Goal: Task Accomplishment & Management: Manage account settings

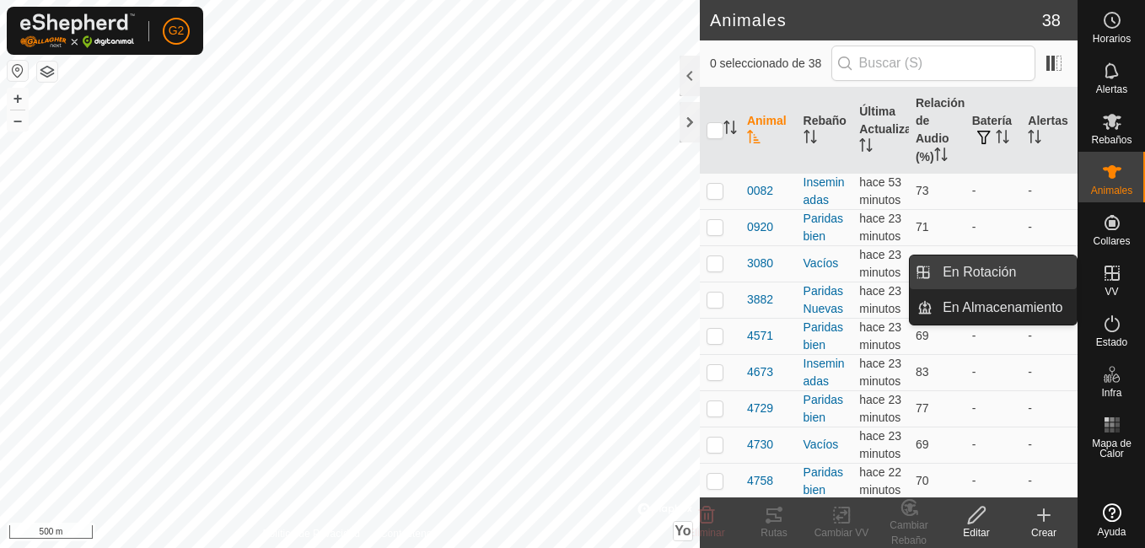
click at [1036, 272] on link "En Rotación" at bounding box center [1005, 273] width 144 height 34
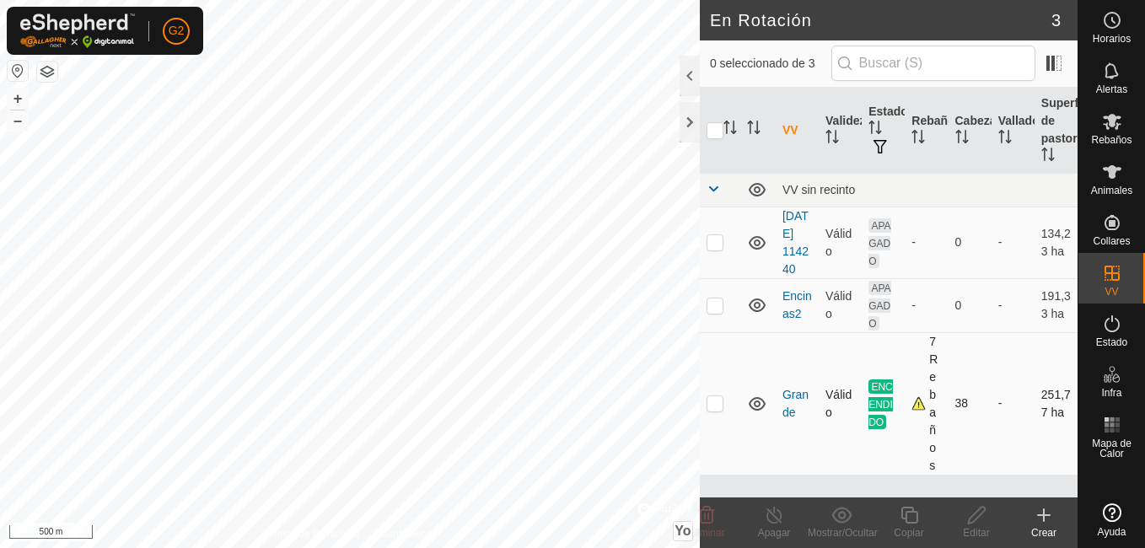
click at [713, 402] on p-checkbox at bounding box center [715, 402] width 17 height 13
checkbox input "true"
click at [17, 94] on button "+" at bounding box center [18, 99] width 20 height 20
click at [7, 98] on div "+ –" at bounding box center [18, 110] width 22 height 44
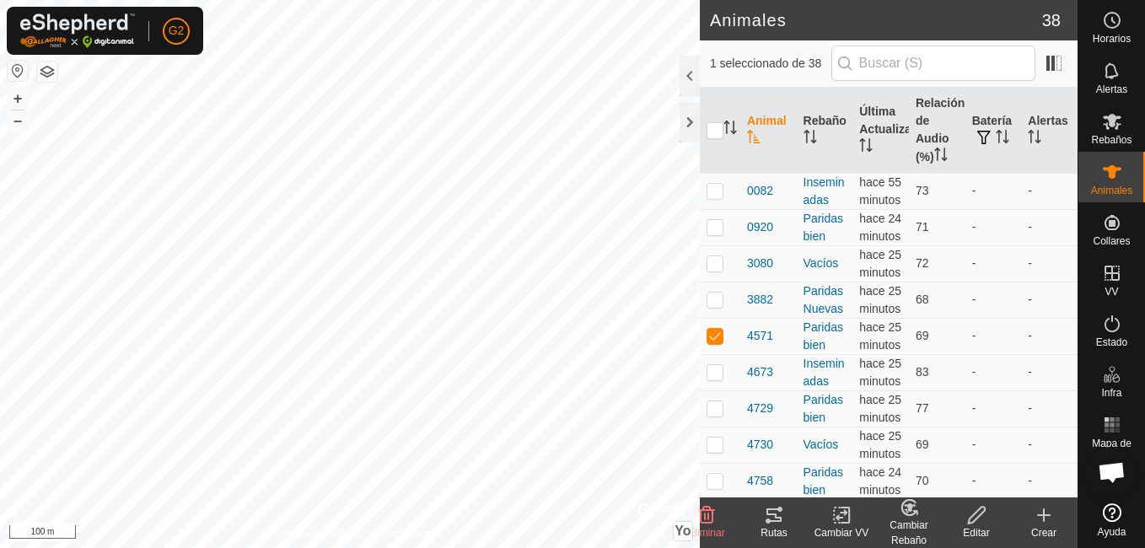
click at [779, 515] on icon at bounding box center [774, 515] width 20 height 20
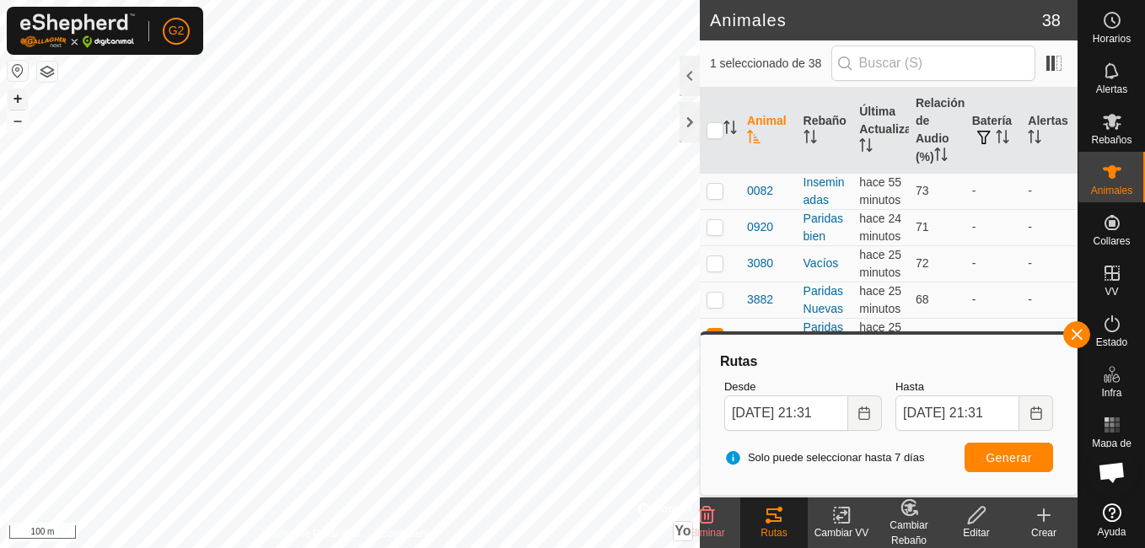
click at [21, 100] on button "+" at bounding box center [18, 99] width 20 height 20
click at [13, 101] on button "+" at bounding box center [18, 99] width 20 height 20
checkbox input "false"
checkbox input "true"
click at [1080, 328] on span "button" at bounding box center [1076, 334] width 13 height 13
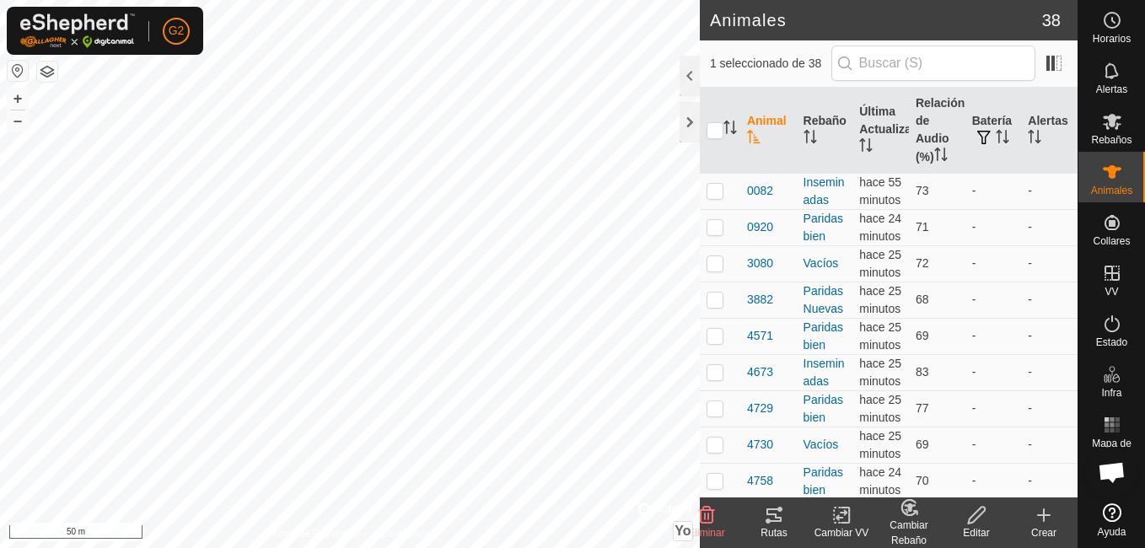
click at [782, 520] on icon at bounding box center [774, 514] width 15 height 13
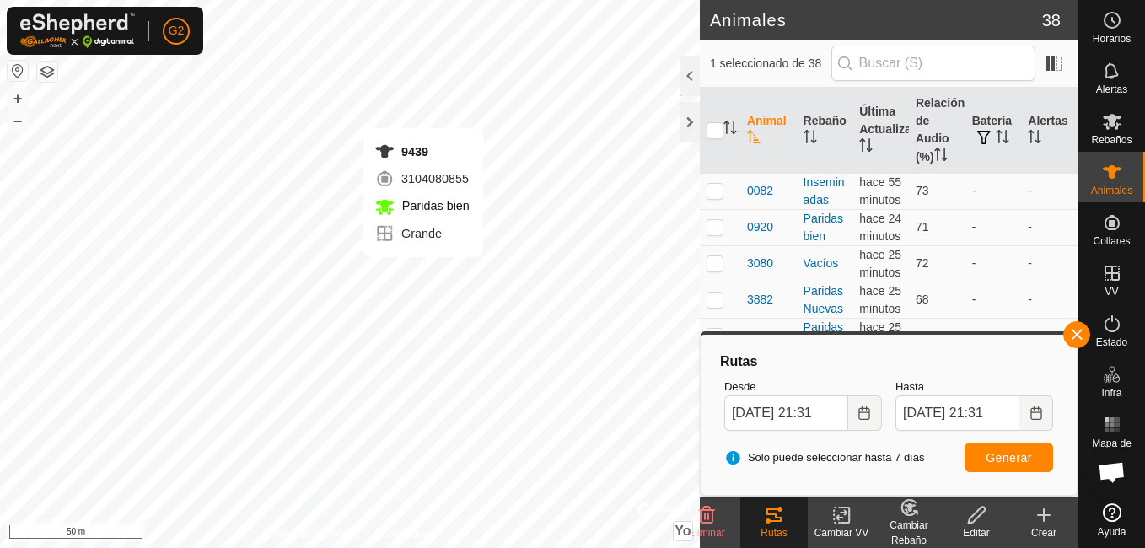
checkbox input "true"
checkbox input "false"
click at [1075, 331] on span "button" at bounding box center [1076, 334] width 13 height 13
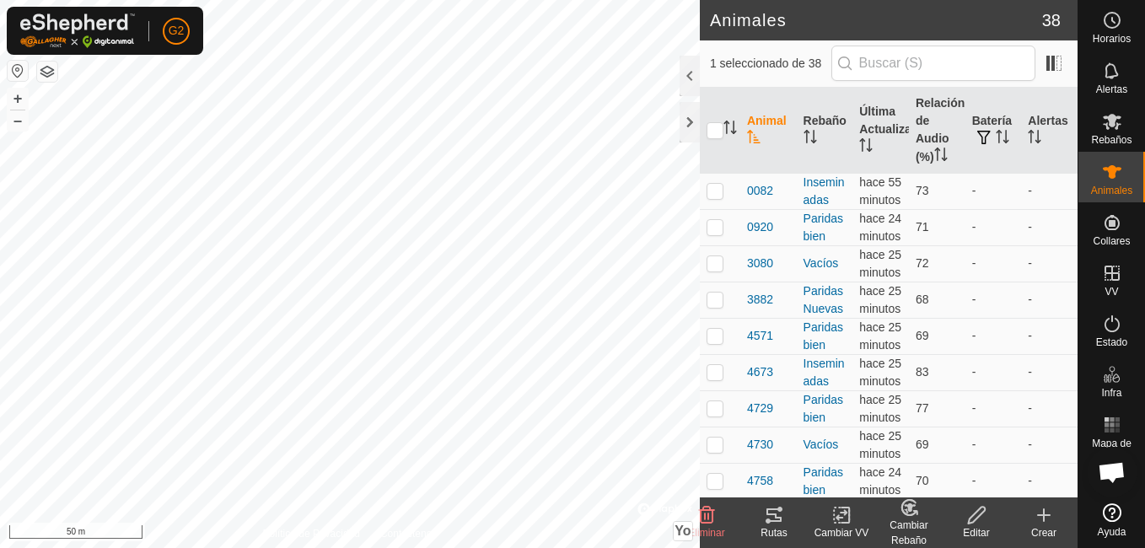
click at [781, 512] on icon at bounding box center [774, 515] width 20 height 20
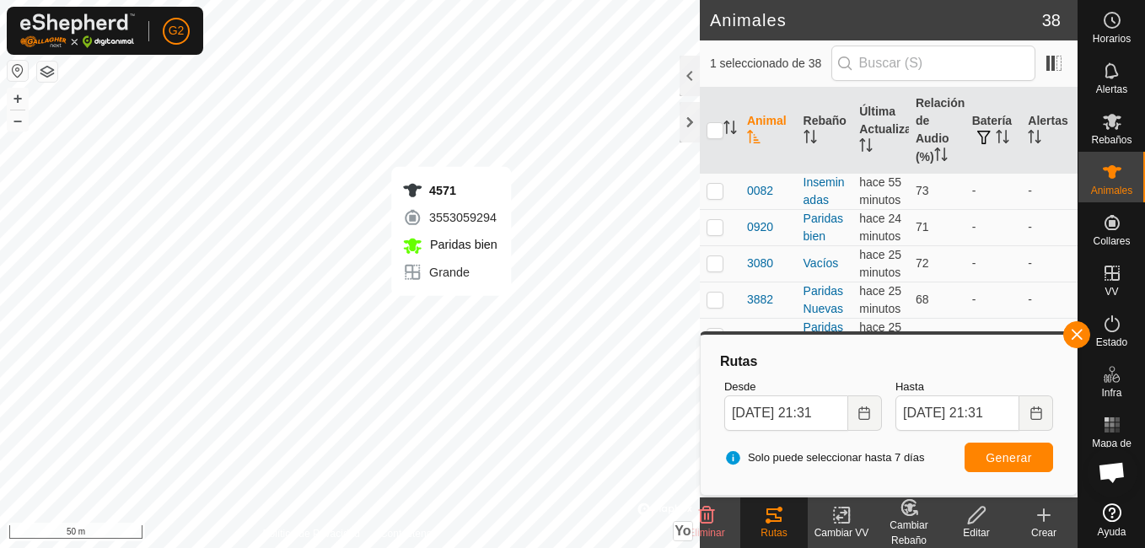
checkbox input "true"
checkbox input "false"
click at [1076, 342] on button "button" at bounding box center [1076, 334] width 27 height 27
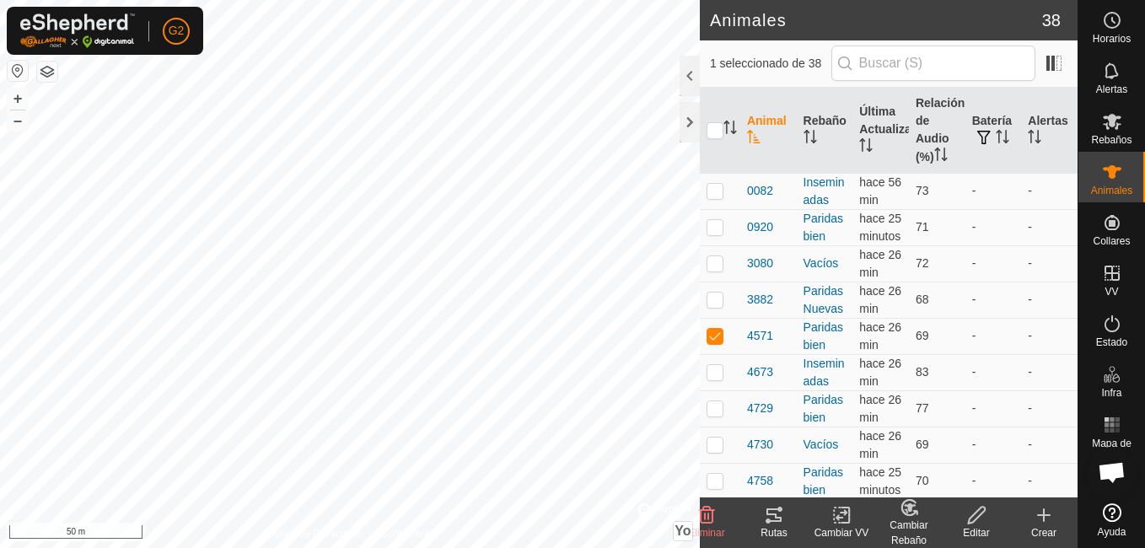
click at [761, 521] on tracks-svg-icon at bounding box center [773, 515] width 67 height 20
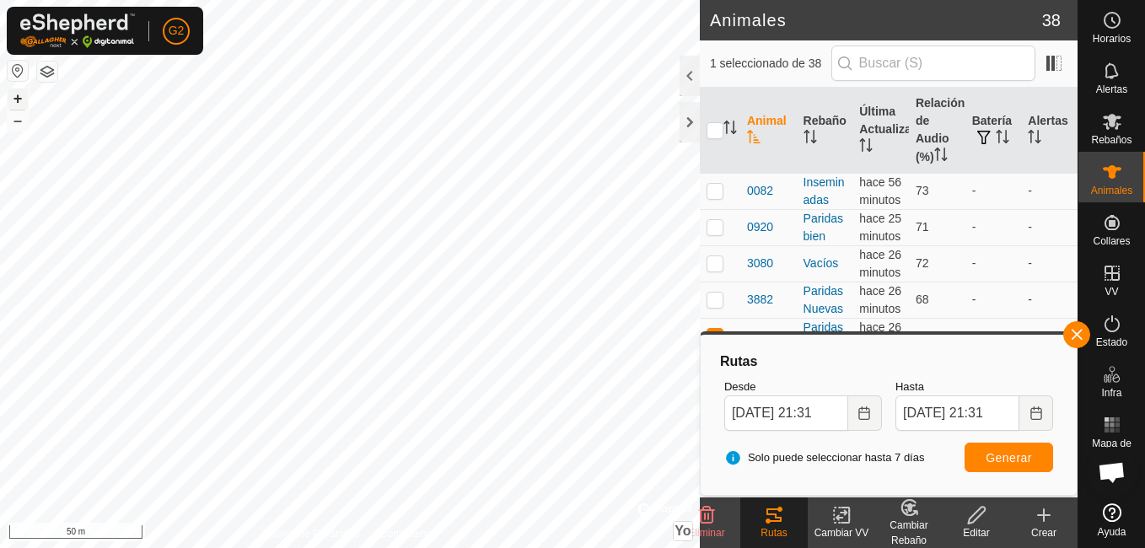
click at [20, 94] on button "+" at bounding box center [18, 99] width 20 height 20
checkbox input "false"
click at [1074, 331] on button "button" at bounding box center [1076, 334] width 27 height 27
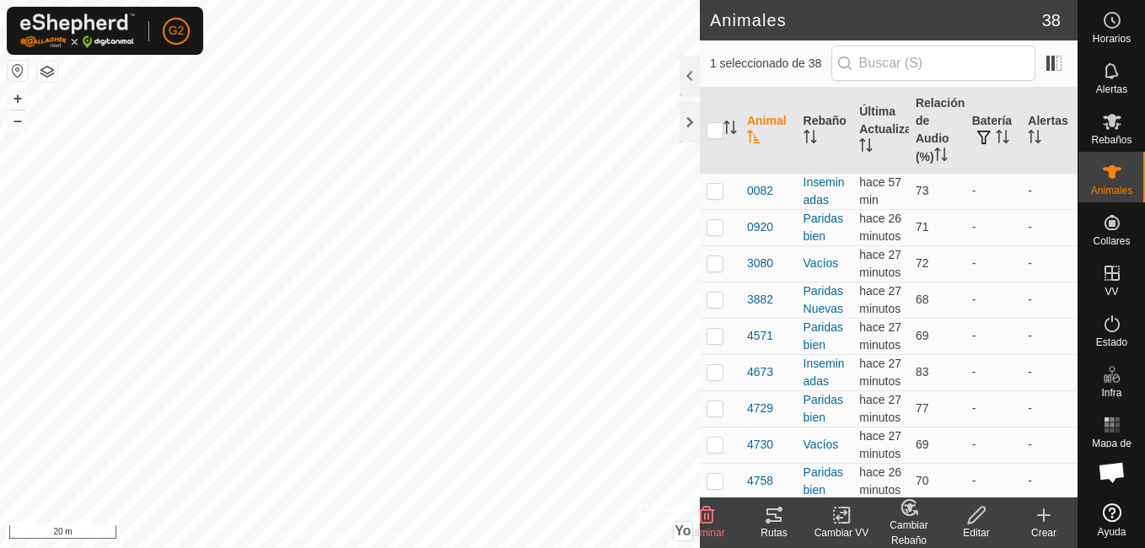
click at [782, 530] on div "Rutas" at bounding box center [773, 532] width 67 height 15
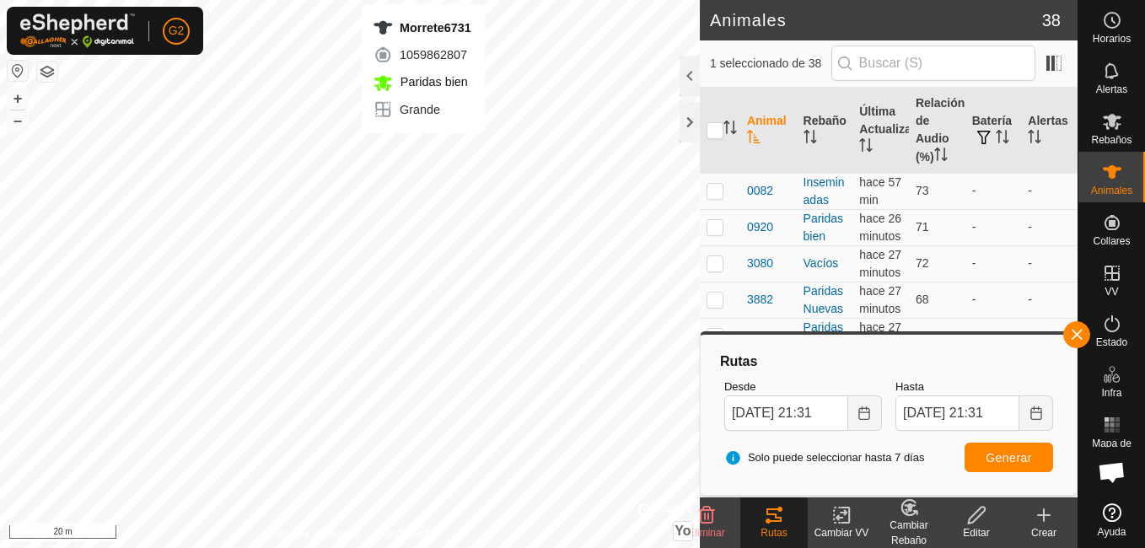
checkbox input "false"
checkbox input "true"
click at [1085, 331] on button "button" at bounding box center [1076, 334] width 27 height 27
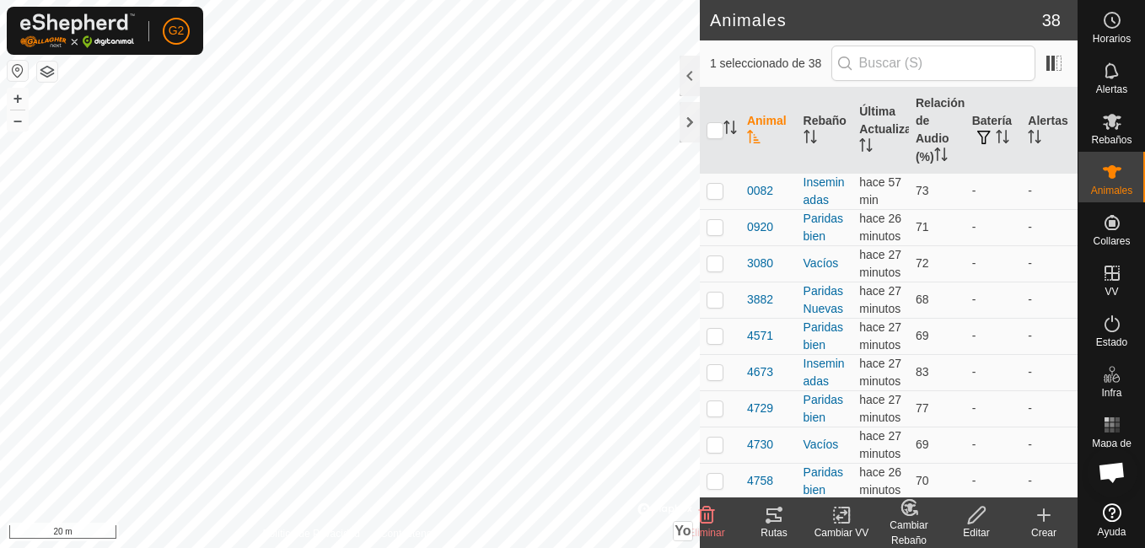
click at [829, 523] on change-vp-svg-icon at bounding box center [841, 515] width 67 height 20
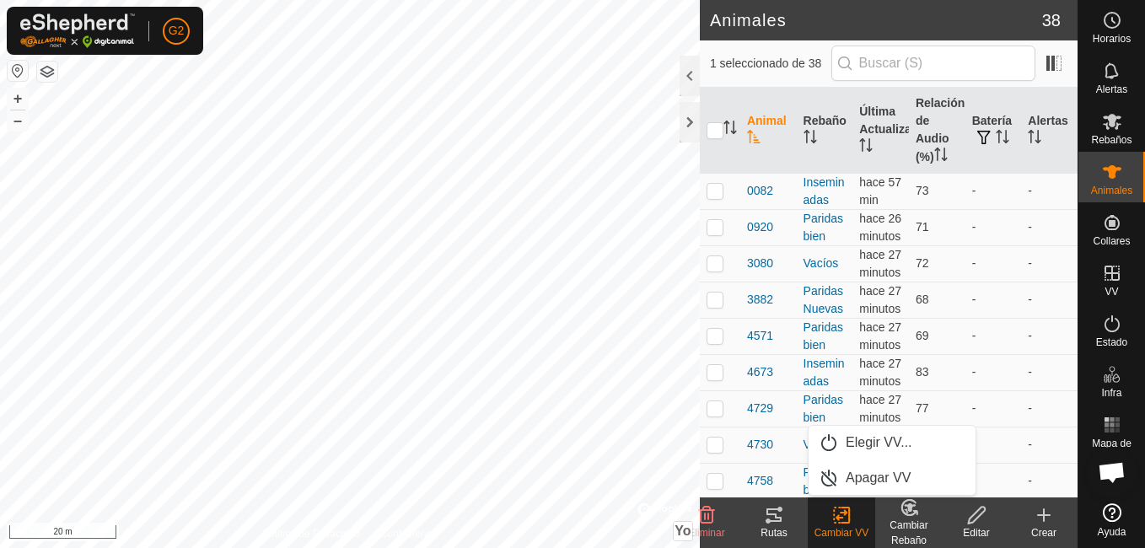
click at [778, 524] on icon at bounding box center [774, 515] width 20 height 20
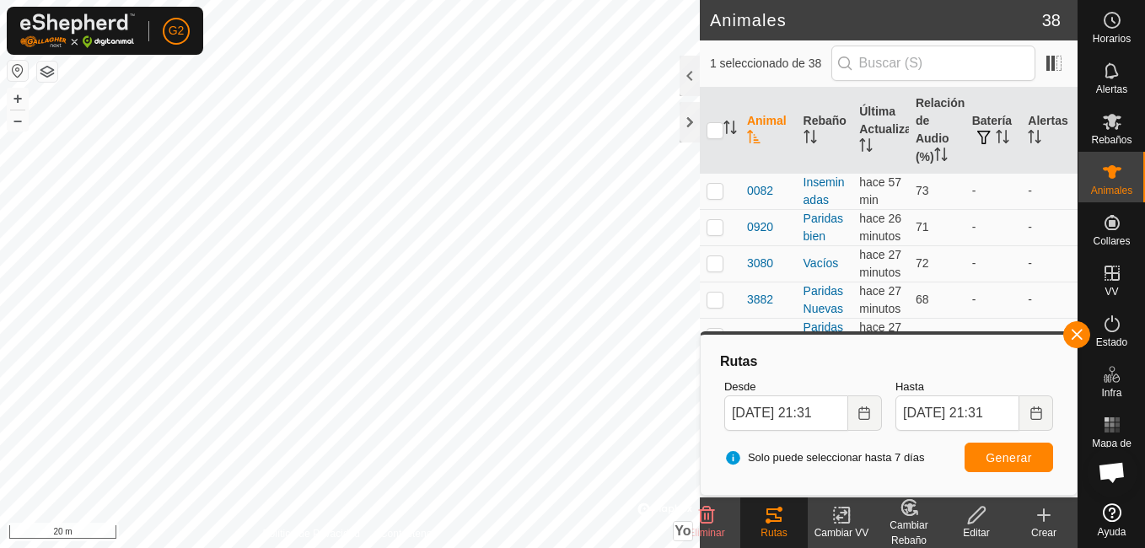
click at [769, 524] on icon at bounding box center [774, 515] width 20 height 20
click at [618, 406] on body "G2 Horarios Alertas Rebaños Animales Collares VV Estado Infra Mapa de Calor Ayu…" at bounding box center [572, 274] width 1145 height 548
click at [1074, 342] on button "button" at bounding box center [1076, 334] width 27 height 27
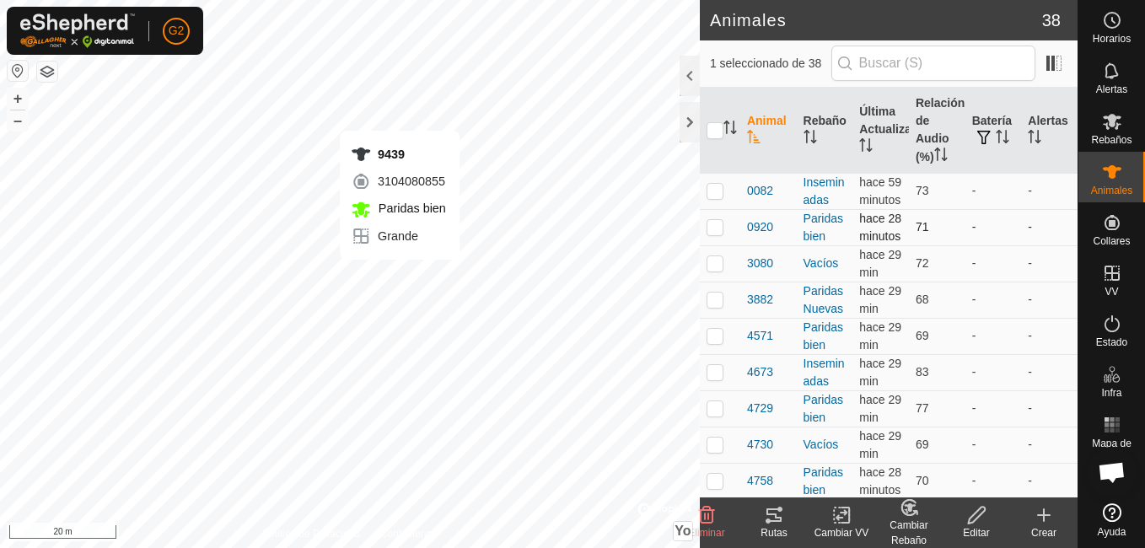
checkbox input "true"
checkbox input "false"
click at [766, 524] on icon at bounding box center [774, 515] width 20 height 20
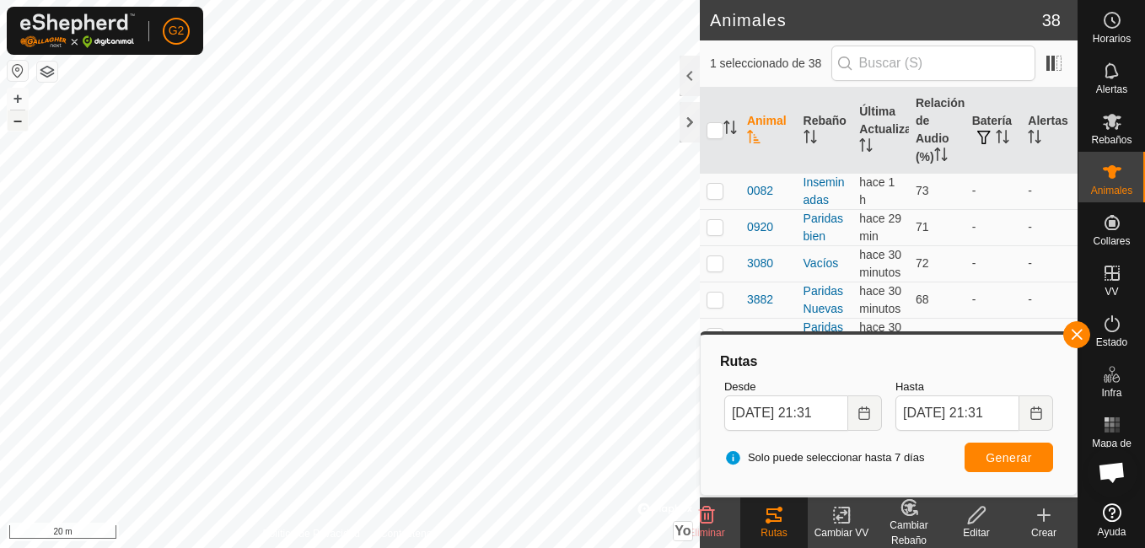
click at [21, 122] on button "–" at bounding box center [18, 120] width 20 height 20
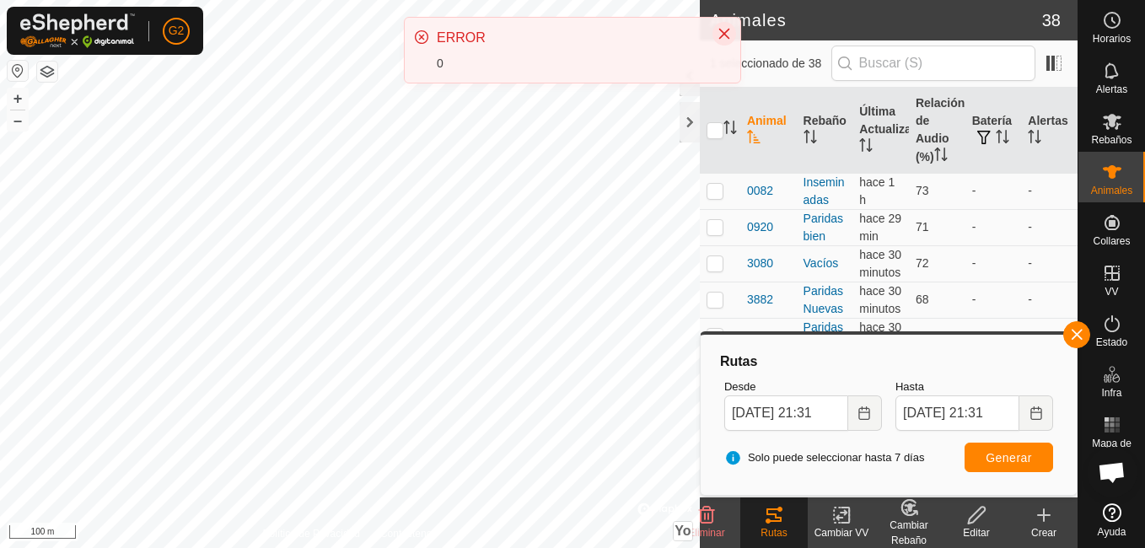
click at [718, 35] on icon "Close" at bounding box center [724, 33] width 13 height 13
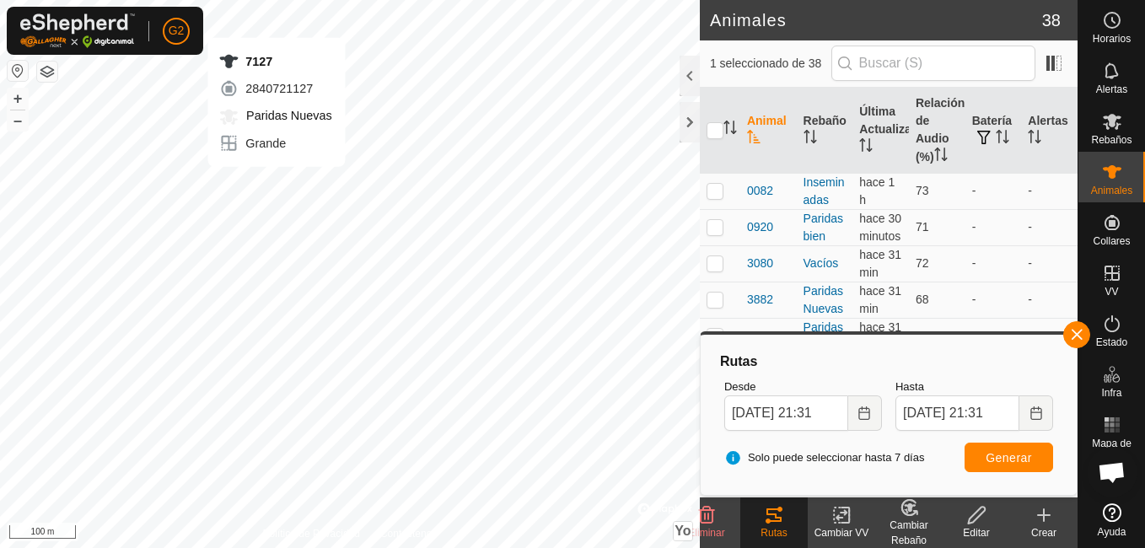
checkbox input "true"
checkbox input "false"
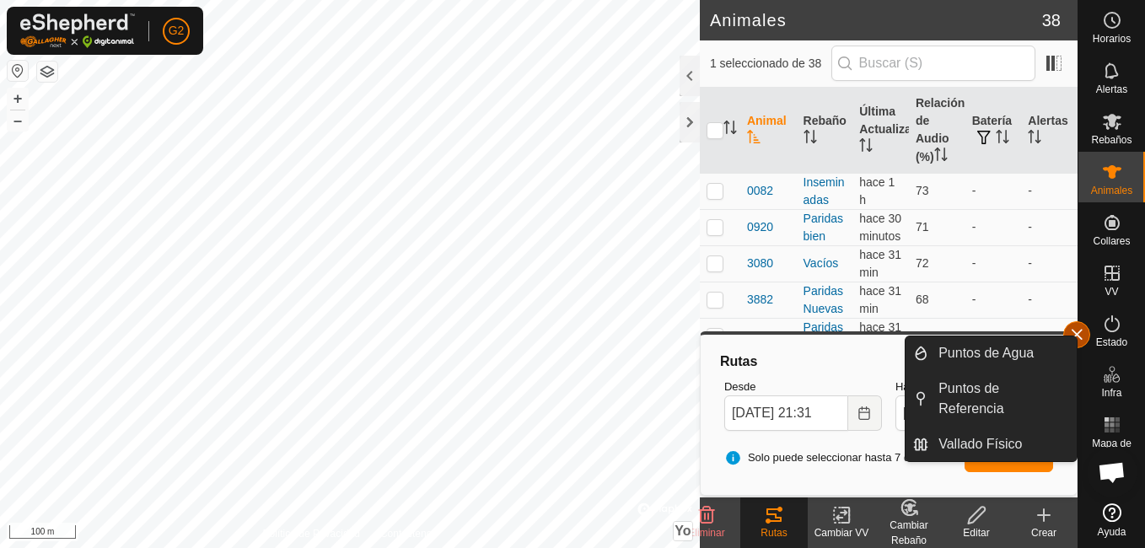
click at [1083, 337] on button "button" at bounding box center [1076, 334] width 27 height 27
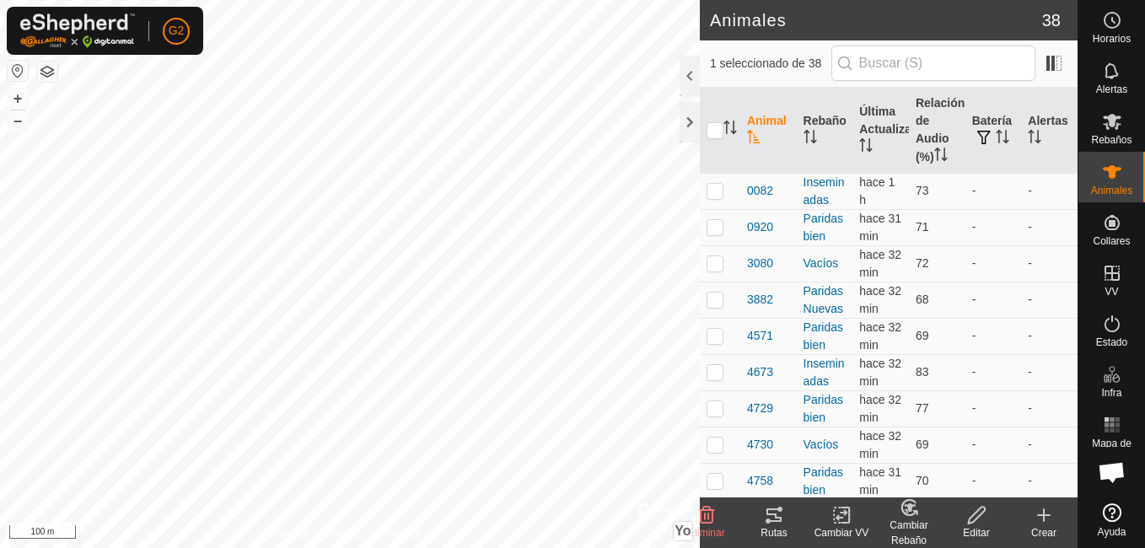
click at [777, 519] on icon at bounding box center [774, 514] width 15 height 13
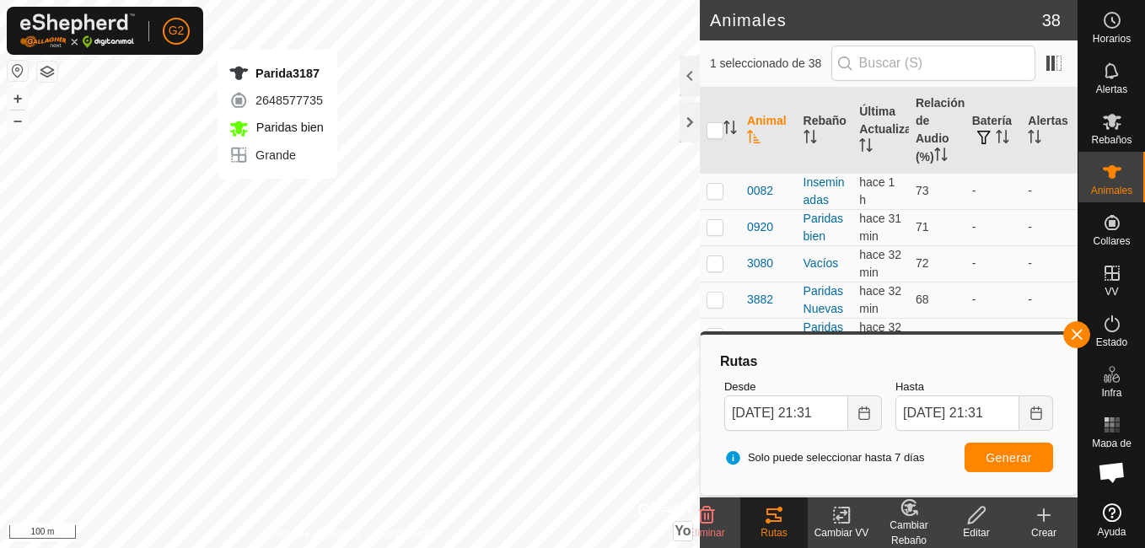
checkbox input "false"
checkbox input "true"
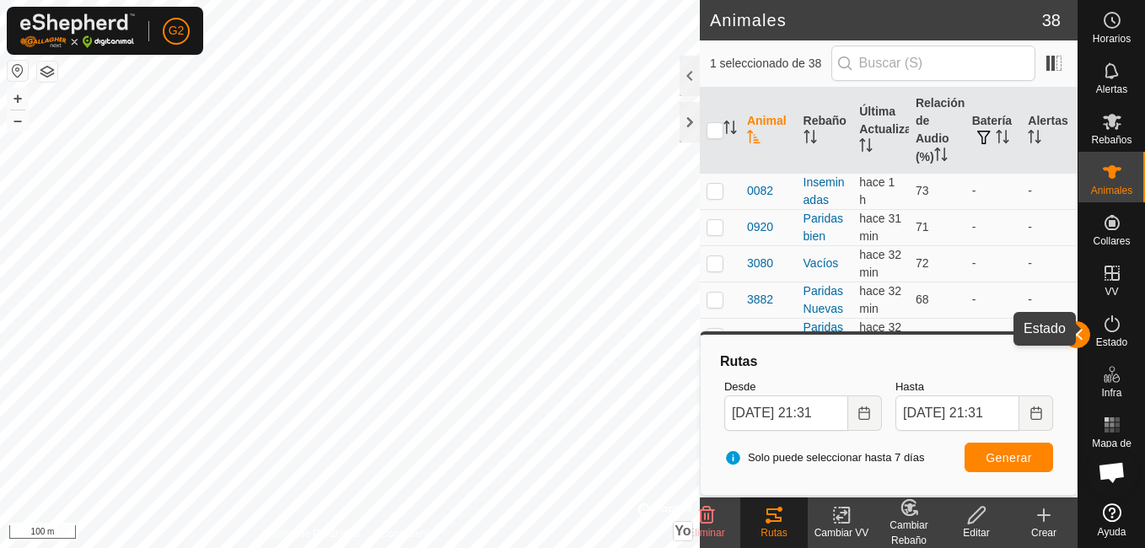
click at [1091, 335] on div "Estado" at bounding box center [1112, 329] width 67 height 51
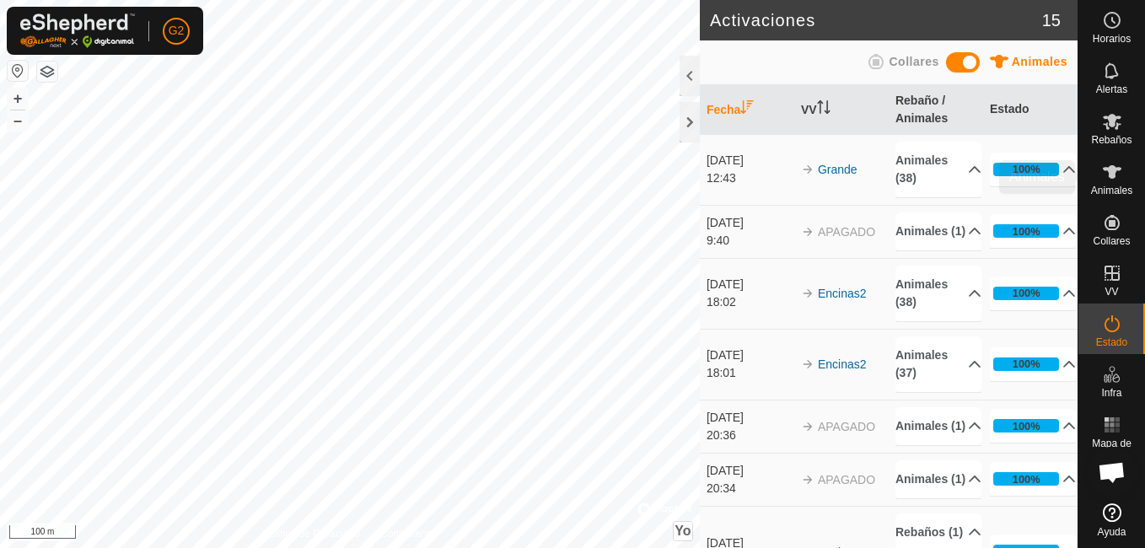
click at [1112, 184] on es-animals-svg-icon at bounding box center [1112, 172] width 30 height 27
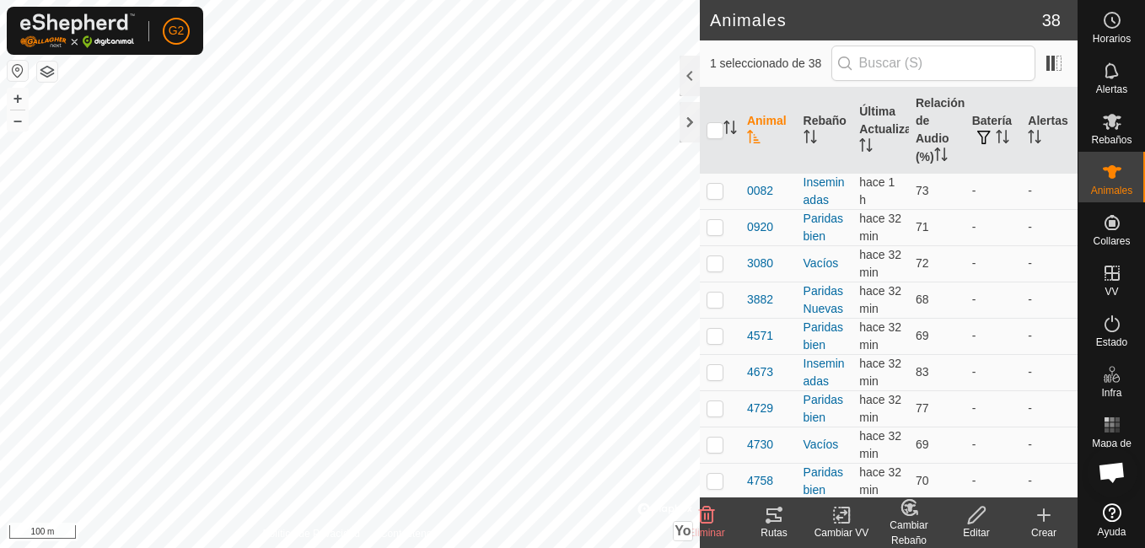
click at [766, 520] on icon at bounding box center [774, 515] width 20 height 20
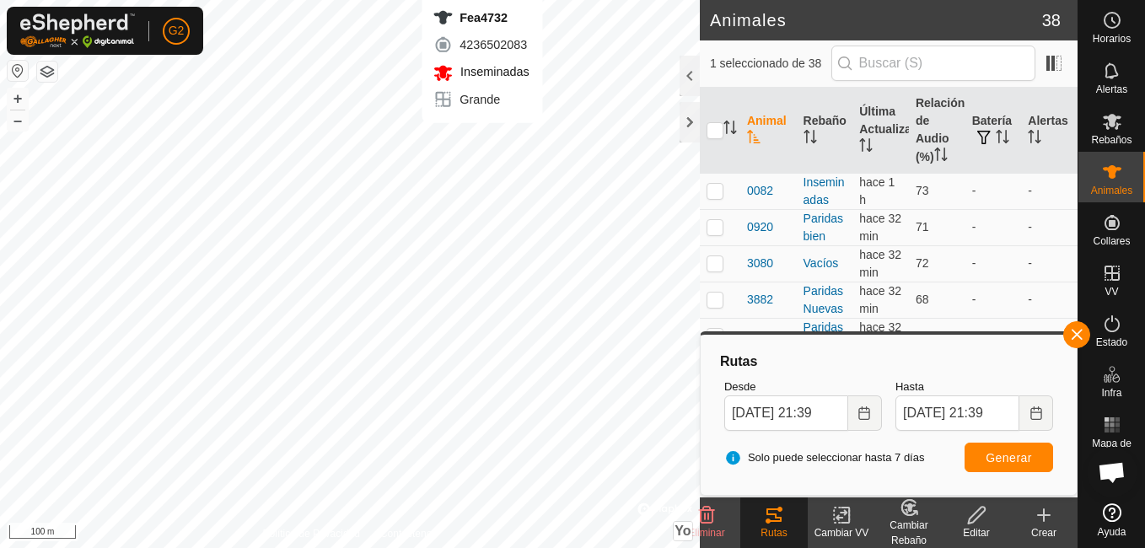
checkbox input "false"
checkbox input "true"
click at [1069, 336] on button "button" at bounding box center [1076, 334] width 27 height 27
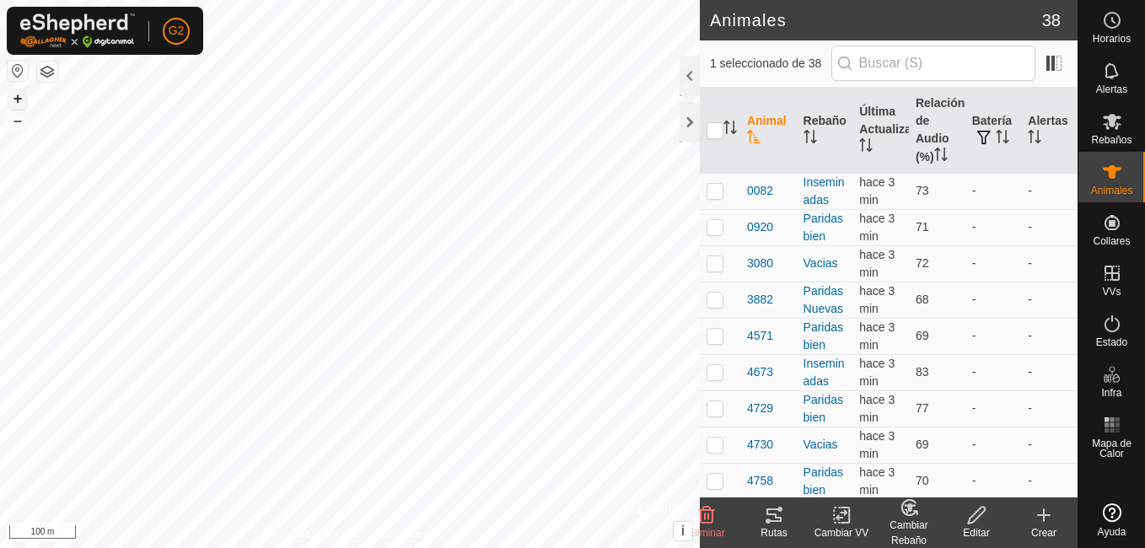
click at [16, 100] on button "+" at bounding box center [18, 99] width 20 height 20
checkbox input "true"
checkbox input "false"
click at [778, 525] on div "Rutas" at bounding box center [773, 532] width 67 height 15
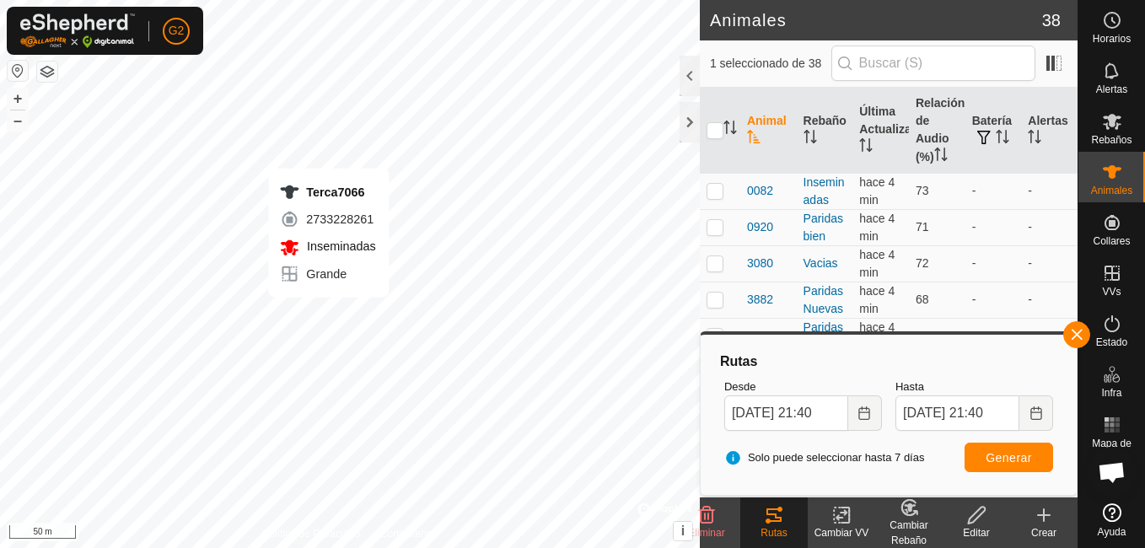
checkbox input "false"
checkbox input "true"
click at [1081, 334] on button "button" at bounding box center [1076, 334] width 27 height 27
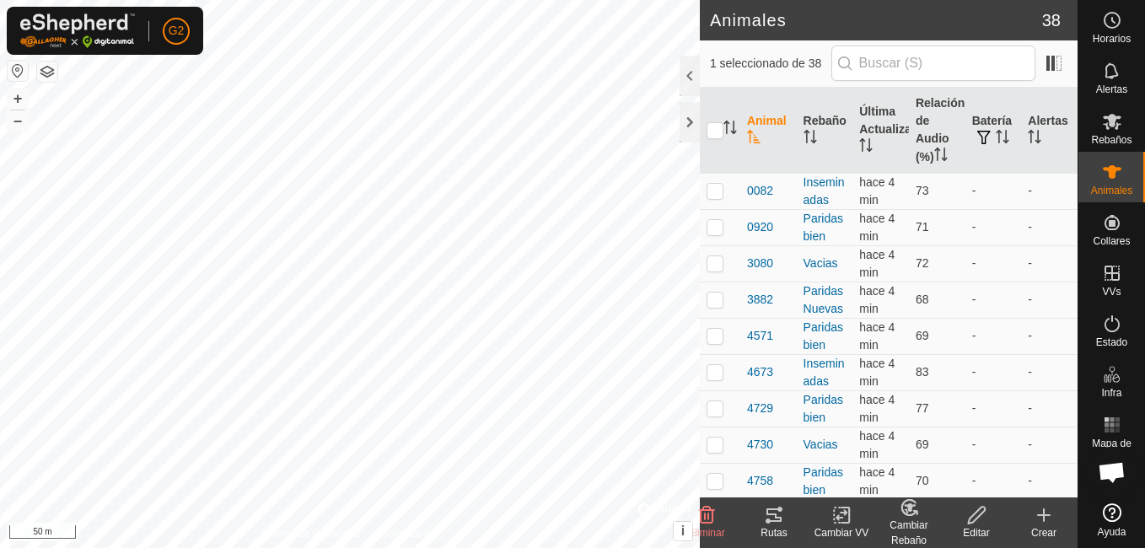
click at [771, 508] on icon at bounding box center [774, 514] width 15 height 13
